Goal: Navigation & Orientation: Go to known website

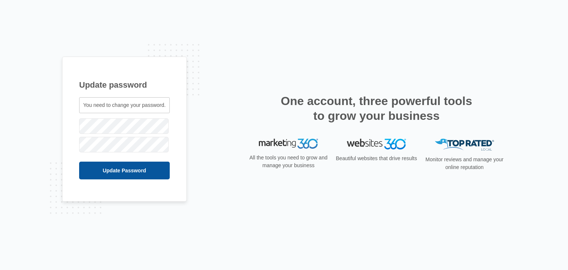
click at [161, 166] on input "Update Password" at bounding box center [124, 170] width 91 height 18
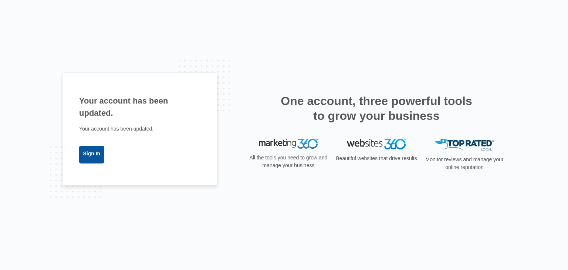
click at [98, 160] on link "Sign In" at bounding box center [91, 155] width 25 height 18
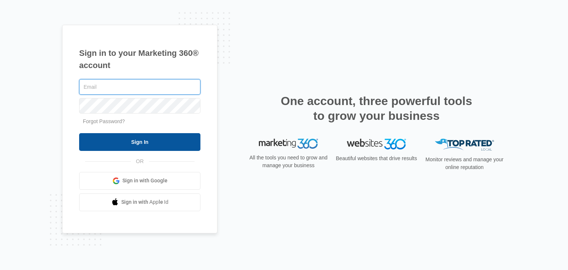
type input "[PERSON_NAME][EMAIL_ADDRESS][DOMAIN_NAME]"
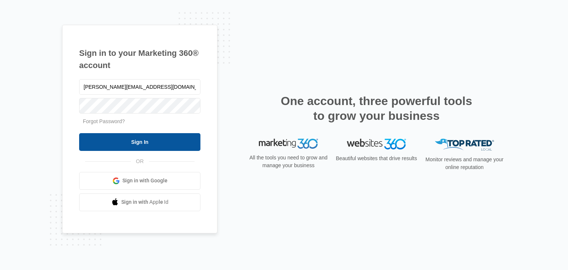
click at [143, 144] on input "Sign In" at bounding box center [139, 142] width 121 height 18
